Goal: Entertainment & Leisure: Consume media (video, audio)

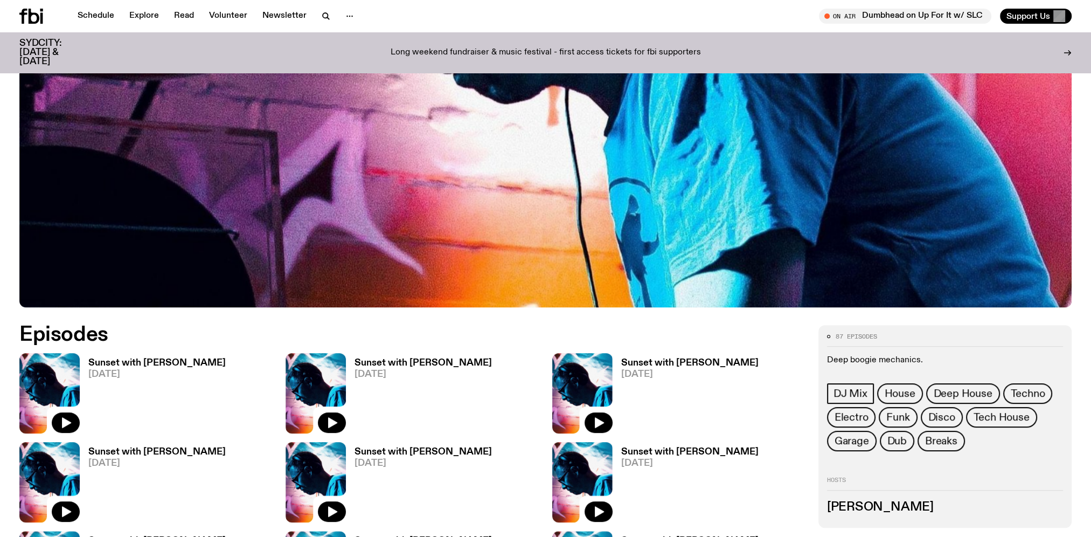
scroll to position [531, 0]
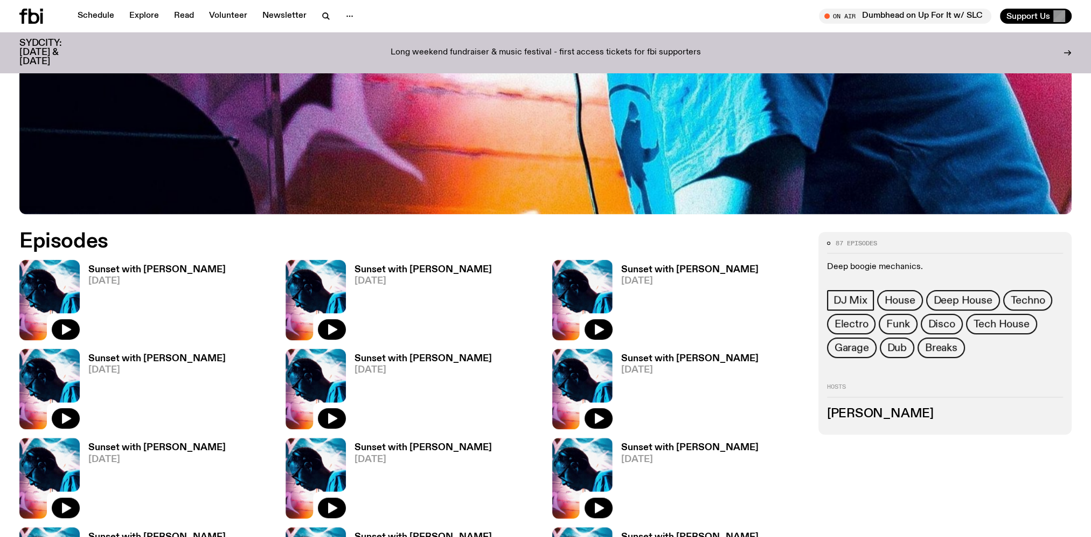
click at [114, 265] on h3 "Sunset with [PERSON_NAME]" at bounding box center [156, 269] width 137 height 9
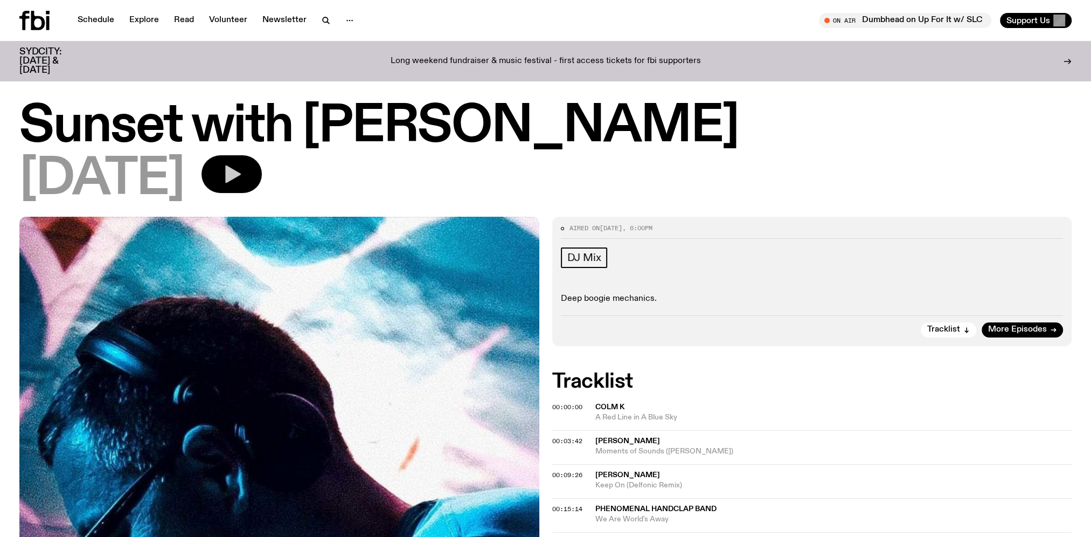
click at [241, 173] on icon "button" at bounding box center [233, 174] width 16 height 18
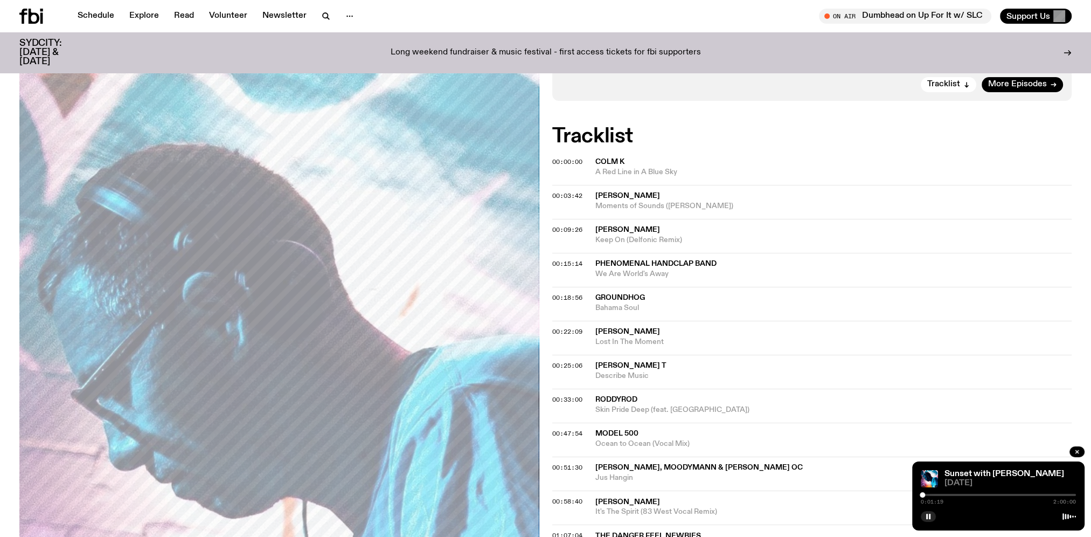
scroll to position [263, 0]
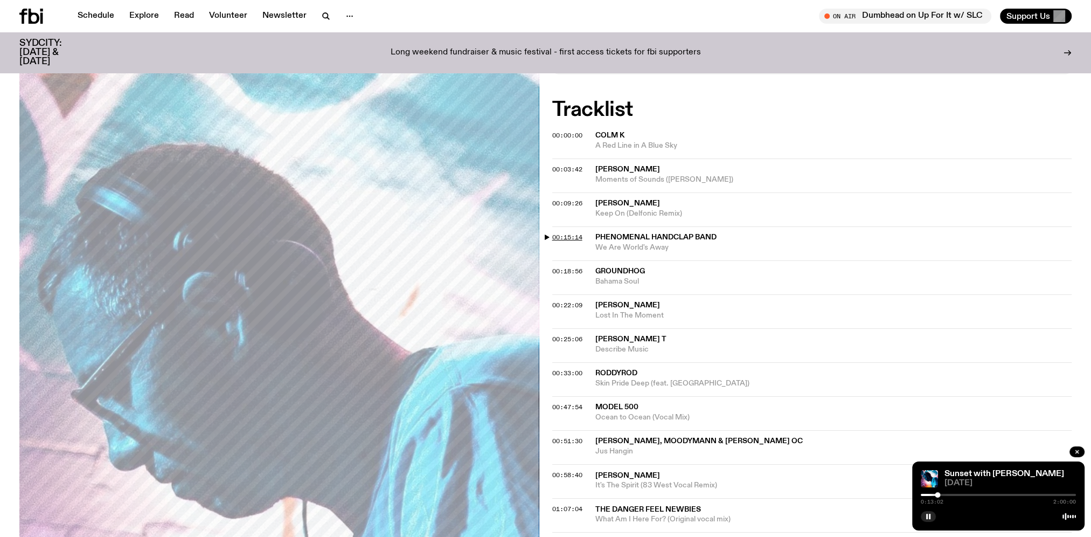
click at [562, 233] on span "00:15:14" at bounding box center [567, 237] width 30 height 9
click at [568, 368] on span "00:33:00" at bounding box center [567, 372] width 30 height 9
click at [575, 402] on span "00:47:54" at bounding box center [567, 406] width 30 height 9
click at [927, 518] on rect "button" at bounding box center [927, 515] width 2 height 5
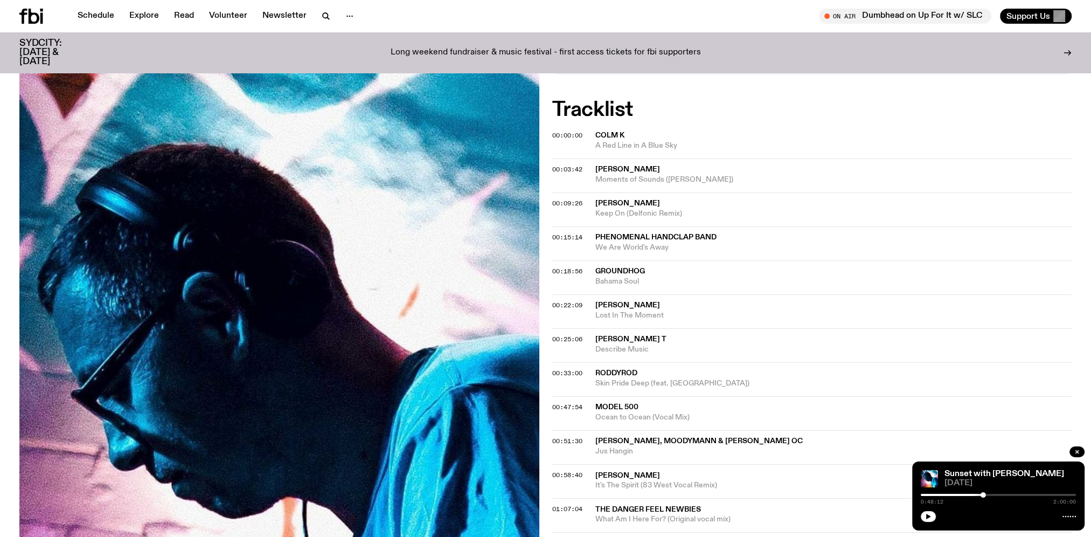
drag, startPoint x: 930, startPoint y: 513, endPoint x: 924, endPoint y: 526, distance: 14.5
click at [930, 513] on icon "button" at bounding box center [928, 516] width 6 height 6
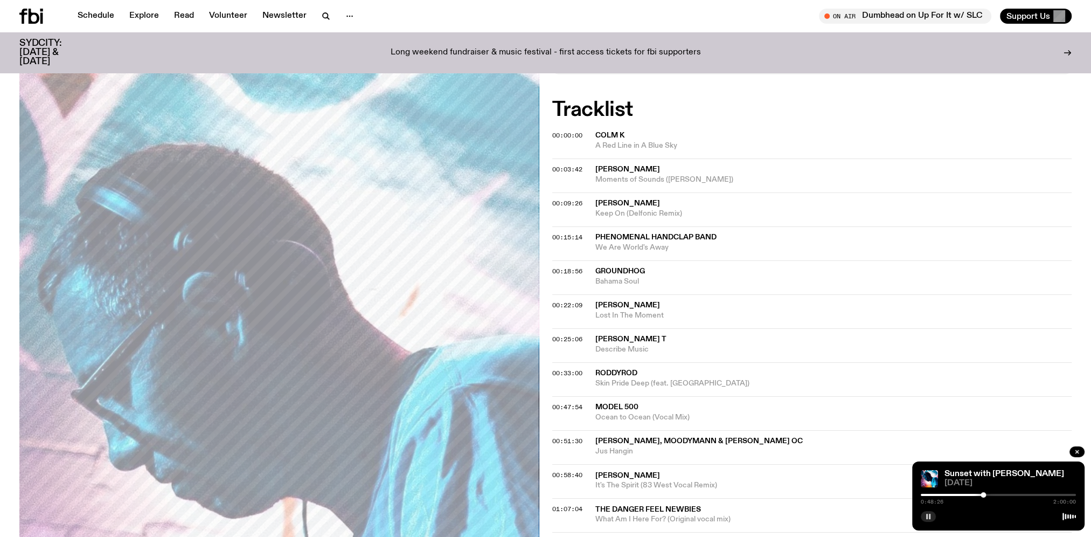
click at [929, 517] on rect "button" at bounding box center [930, 515] width 2 height 5
